Goal: Book appointment/travel/reservation

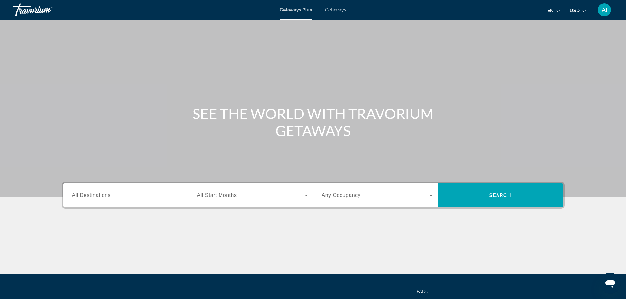
click at [86, 190] on div "Search widget" at bounding box center [127, 195] width 111 height 19
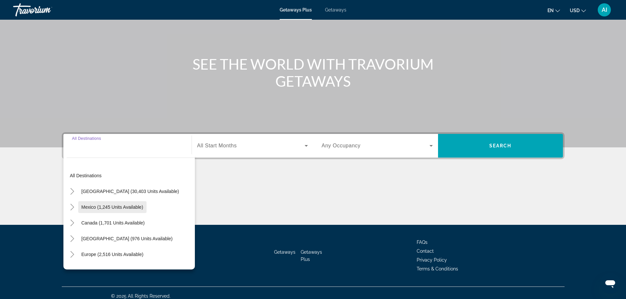
scroll to position [56, 0]
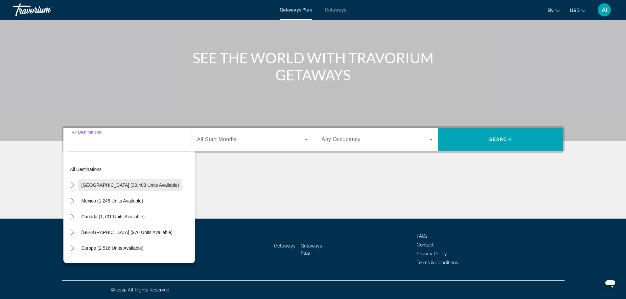
click at [125, 186] on span "[GEOGRAPHIC_DATA] (30,403 units available)" at bounding box center [130, 185] width 98 height 5
type input "**********"
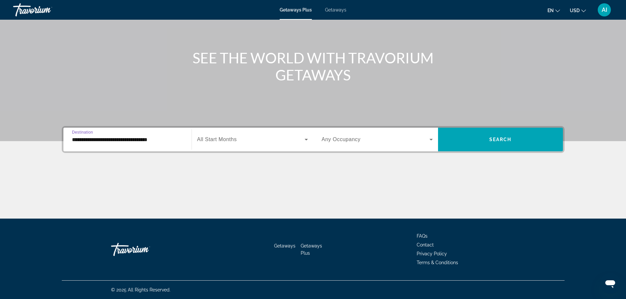
click at [304, 141] on icon "Search widget" at bounding box center [306, 140] width 8 height 8
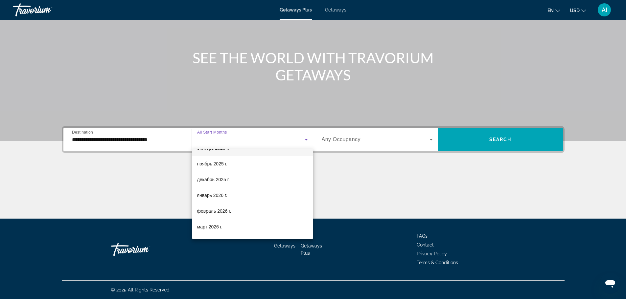
scroll to position [44, 0]
click at [219, 212] on span "февраль 2026 г." at bounding box center [214, 210] width 34 height 8
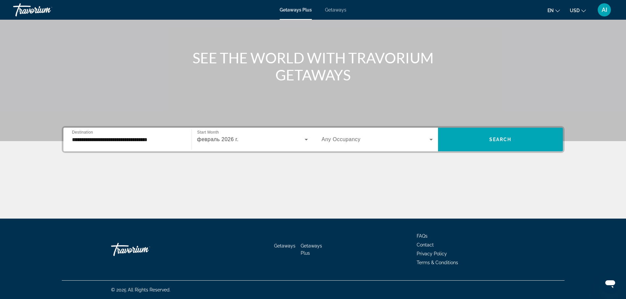
click at [383, 144] on div "Search widget" at bounding box center [377, 139] width 111 height 18
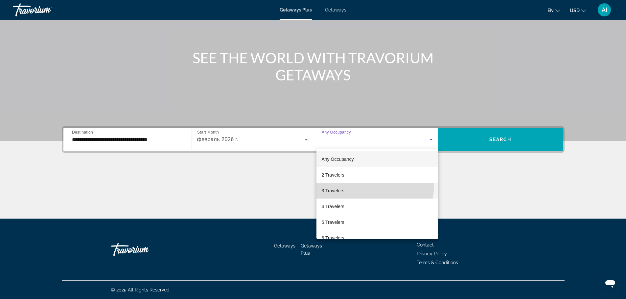
click at [358, 188] on mat-option "3 Travelers" at bounding box center [377, 191] width 122 height 16
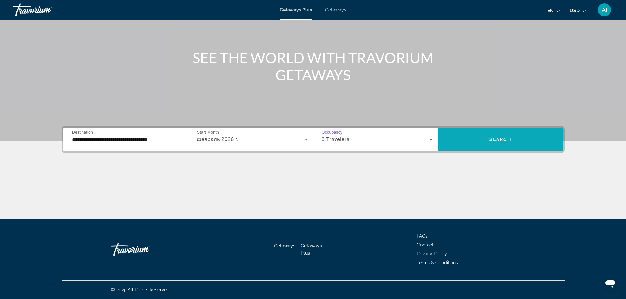
click at [494, 147] on span "Search widget" at bounding box center [500, 140] width 125 height 16
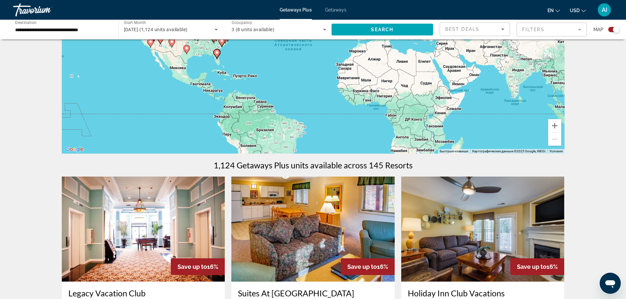
scroll to position [87, 0]
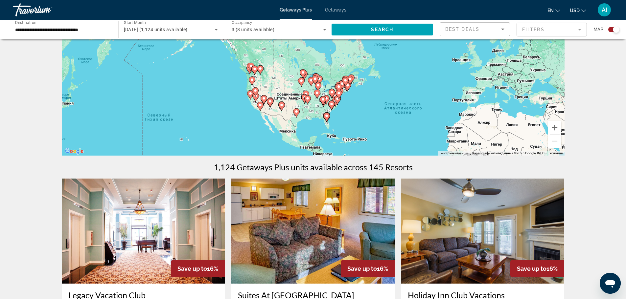
drag, startPoint x: 220, startPoint y: 80, endPoint x: 332, endPoint y: 146, distance: 129.5
click at [332, 146] on div "Чтобы активировать перетаскивание с помощью клавиатуры, нажмите Alt + Ввод. Пос…" at bounding box center [313, 57] width 503 height 197
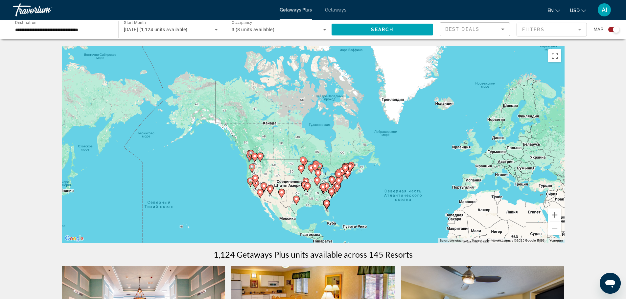
scroll to position [0, 0]
click at [500, 28] on icon "Sort by" at bounding box center [503, 29] width 8 height 8
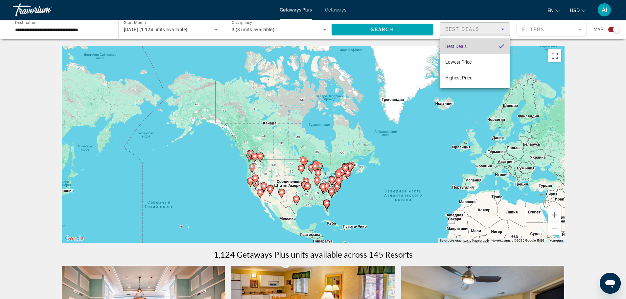
click at [475, 49] on mat-option "Best Deals" at bounding box center [475, 46] width 70 height 16
